Goal: Information Seeking & Learning: Learn about a topic

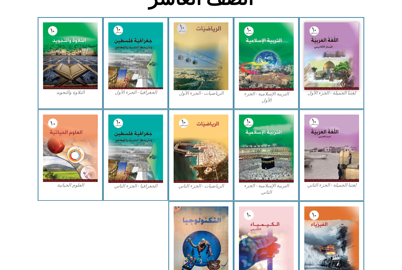
scroll to position [175, 0]
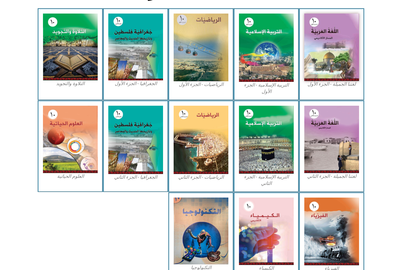
click at [84, 138] on img at bounding box center [70, 140] width 55 height 68
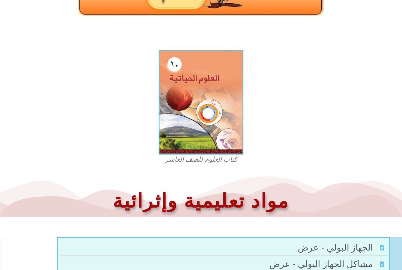
scroll to position [125, 0]
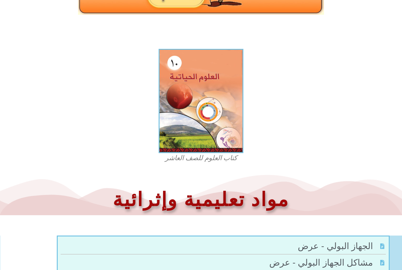
click at [213, 97] on img at bounding box center [201, 101] width 85 height 104
